Goal: Check status: Check status

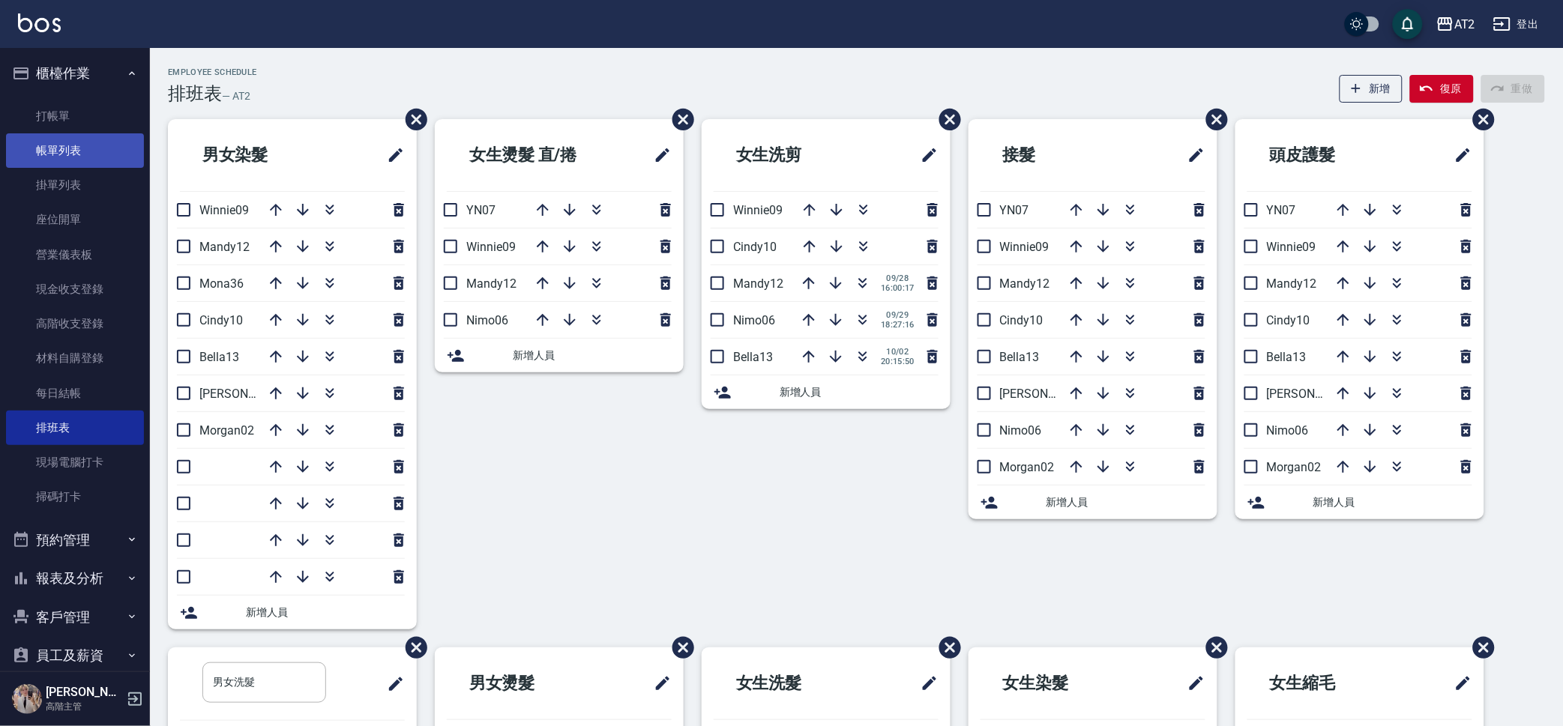
click at [67, 145] on link "帳單列表" at bounding box center [75, 150] width 138 height 34
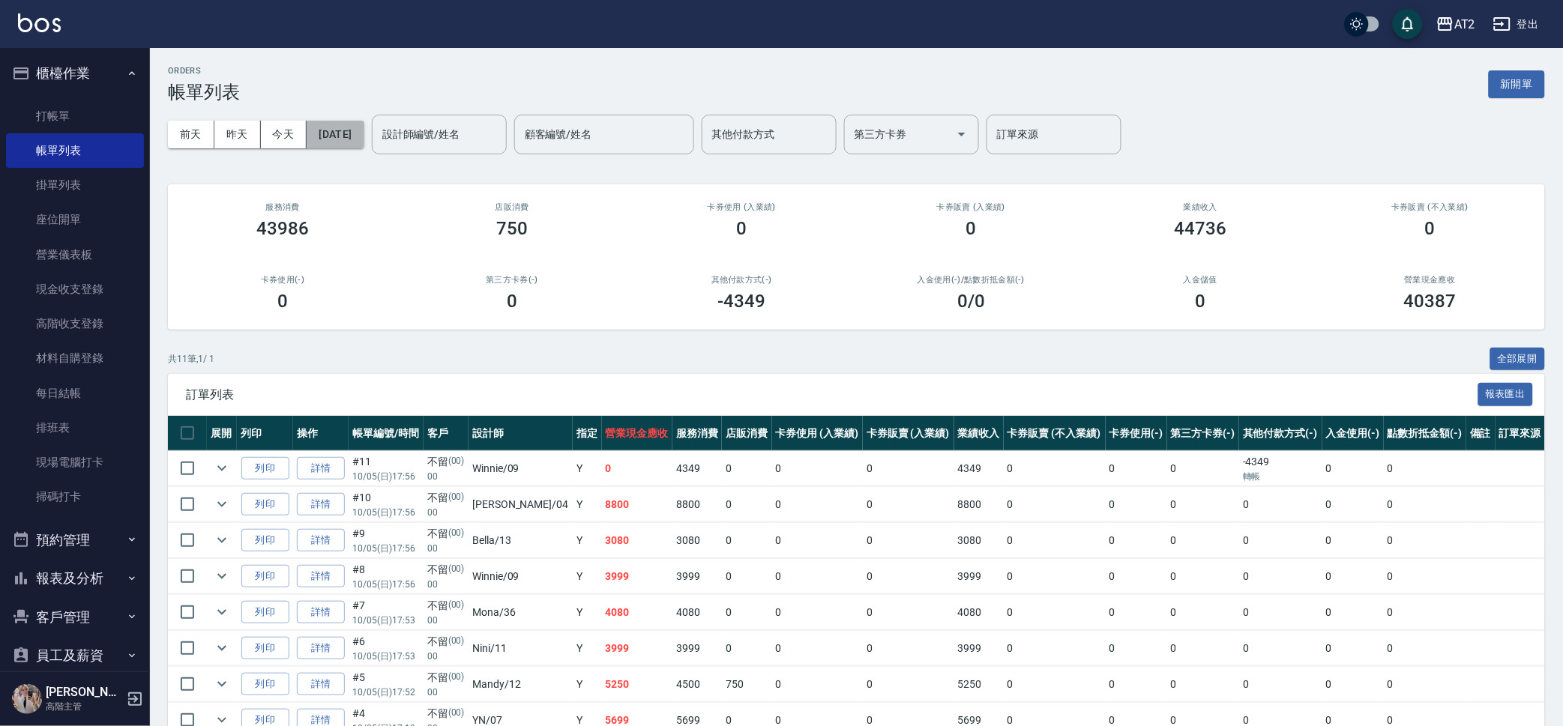
click at [344, 141] on button "[DATE]" at bounding box center [335, 135] width 57 height 28
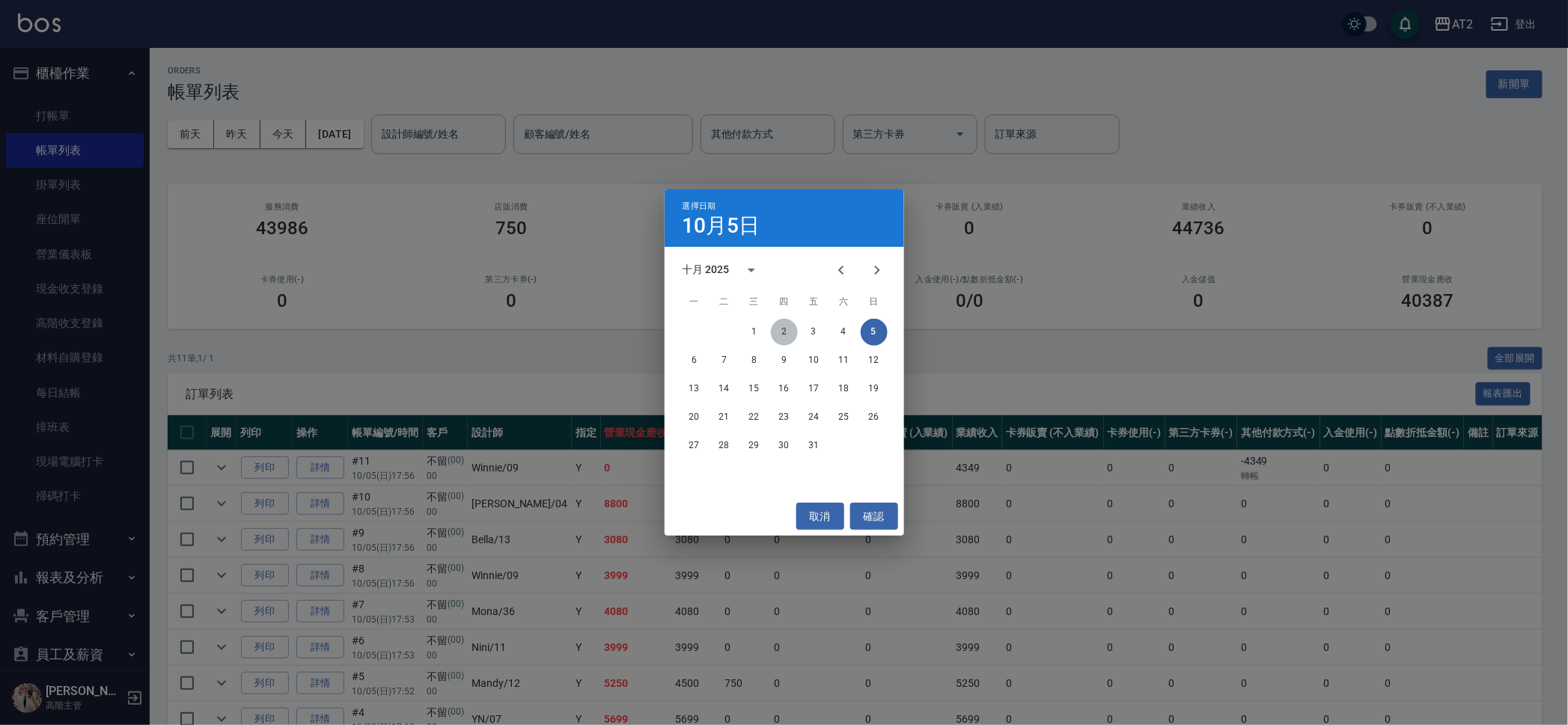
click at [791, 321] on button "2" at bounding box center [784, 332] width 27 height 27
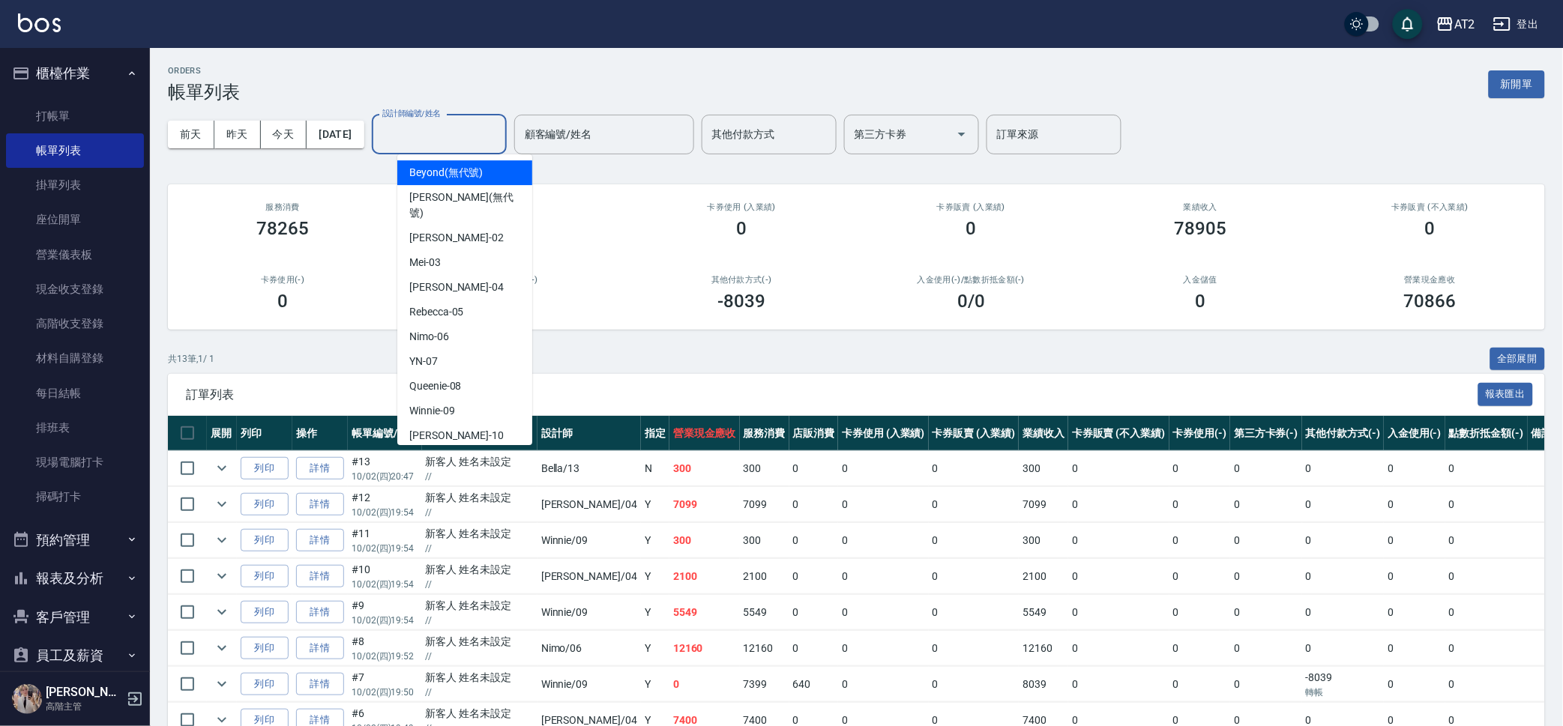
click at [488, 129] on input "設計師編號/姓名" at bounding box center [439, 134] width 121 height 26
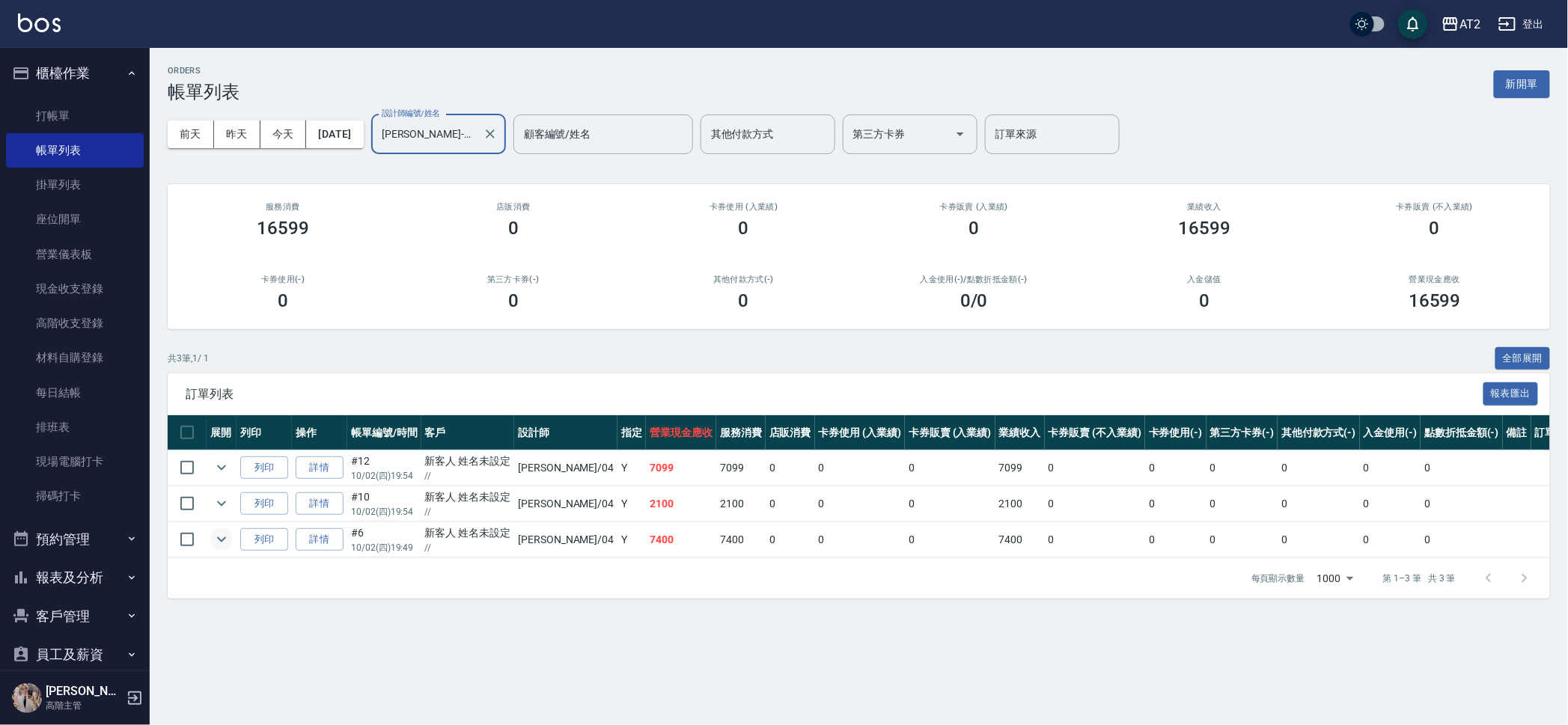
type input "[PERSON_NAME]-04"
click at [220, 540] on icon "expand row" at bounding box center [221, 539] width 9 height 5
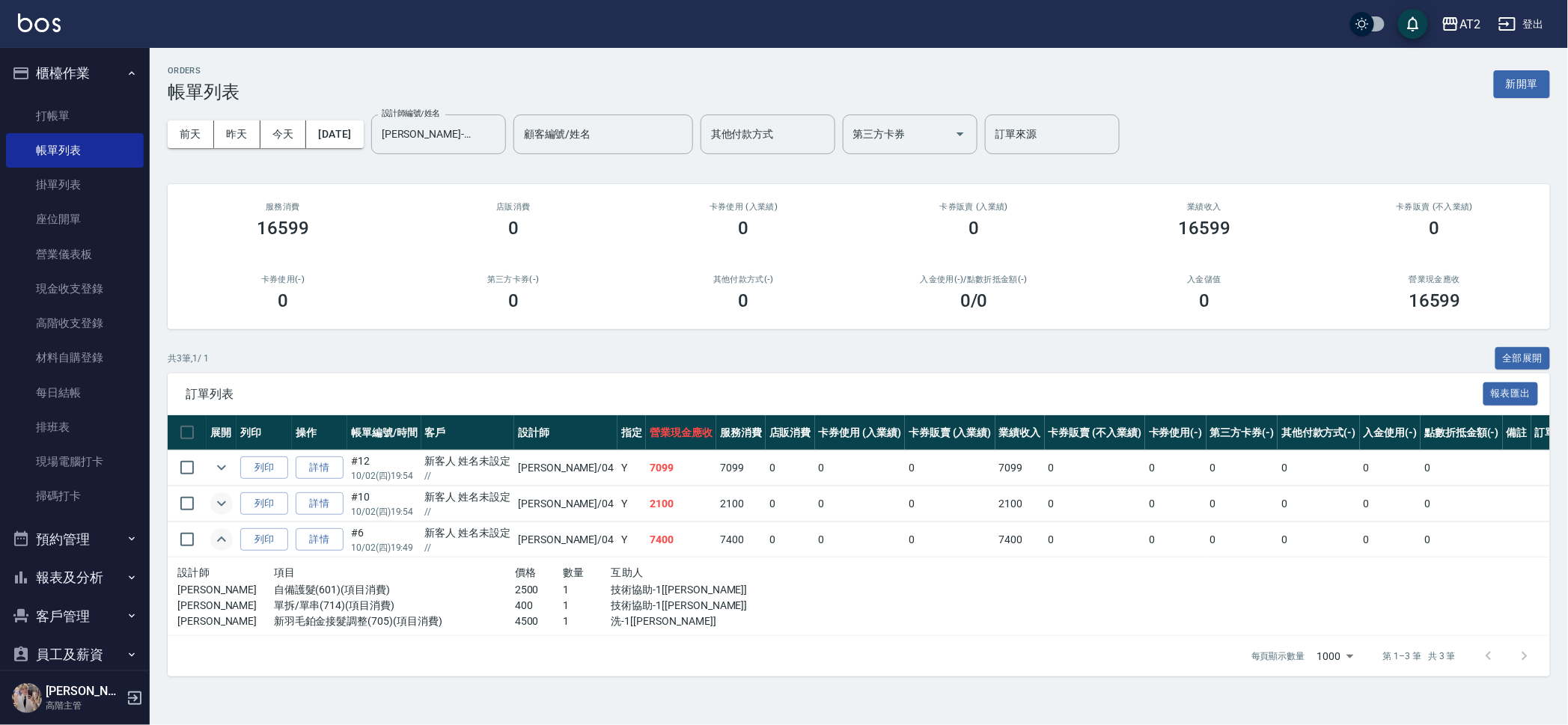
click at [229, 494] on icon "expand row" at bounding box center [222, 503] width 18 height 18
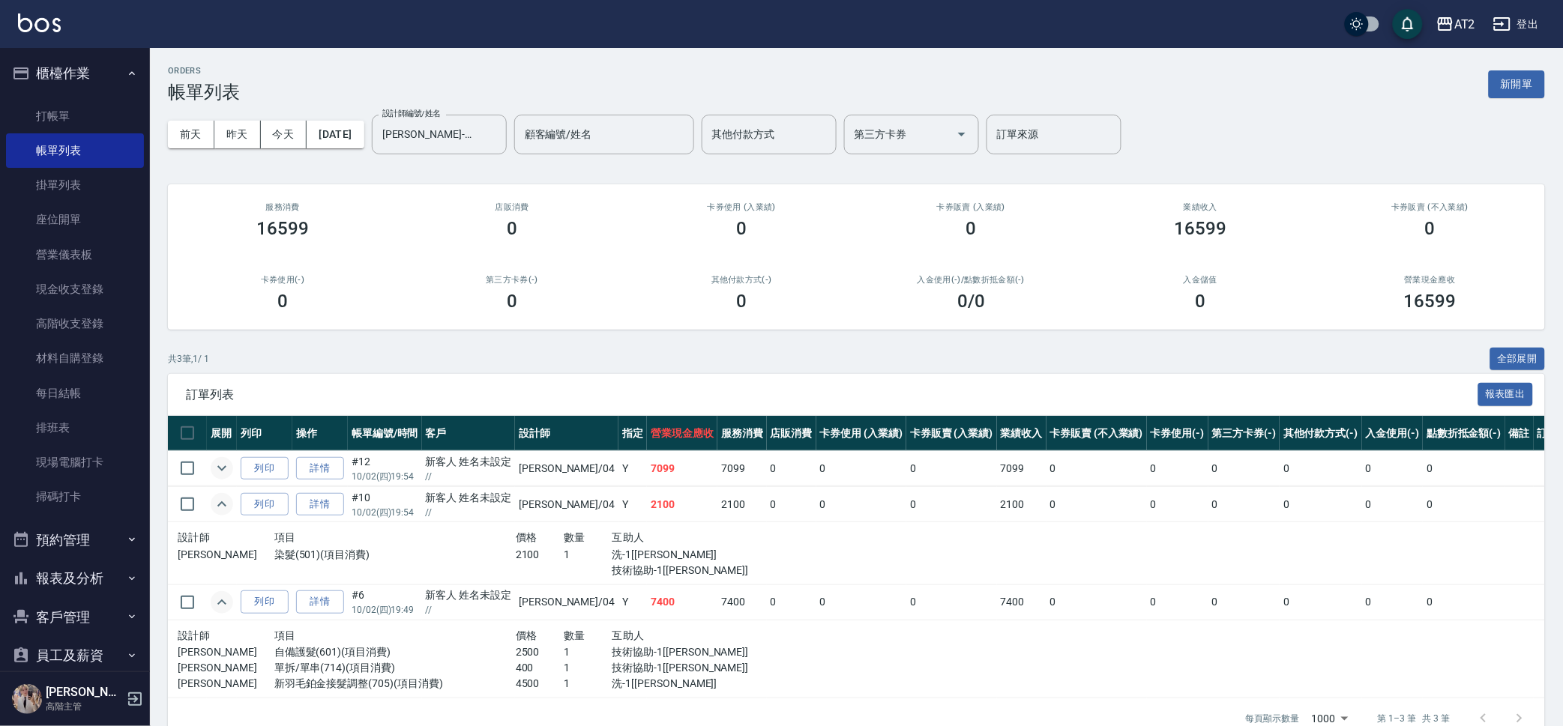
click at [213, 474] on icon "expand row" at bounding box center [222, 468] width 18 height 18
